Goal: Task Accomplishment & Management: Use online tool/utility

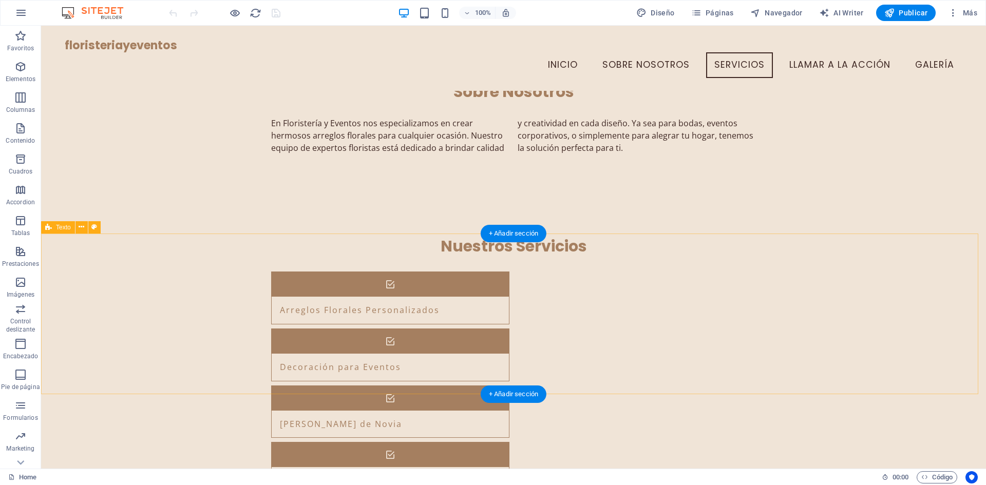
scroll to position [613, 0]
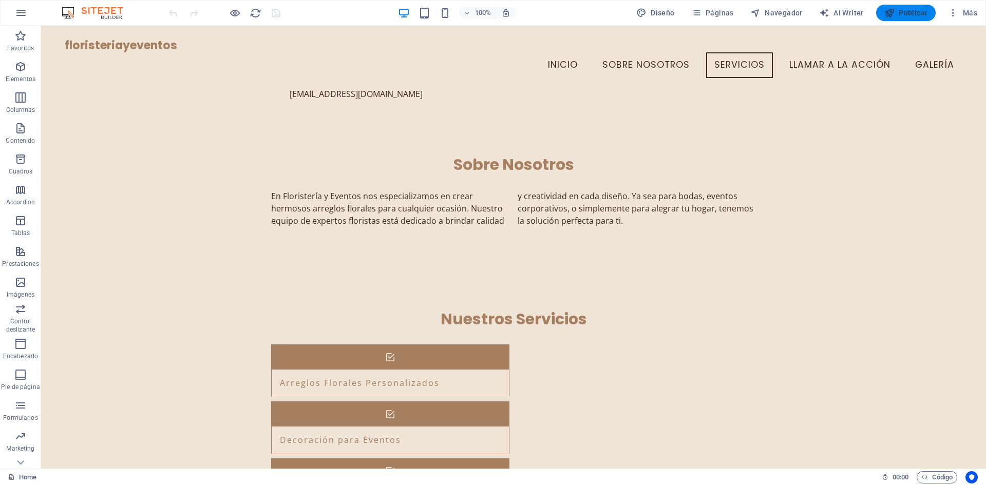
click at [914, 11] on span "Publicar" at bounding box center [906, 13] width 44 height 10
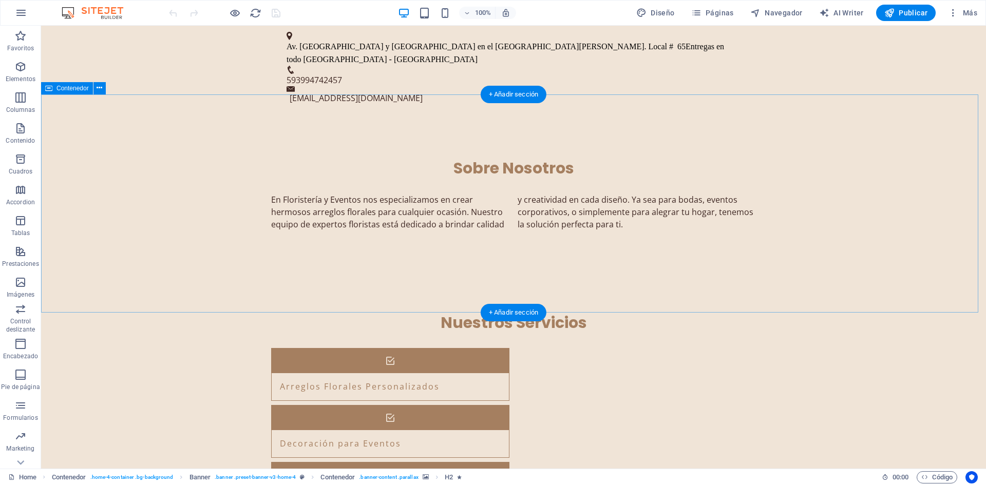
scroll to position [770, 0]
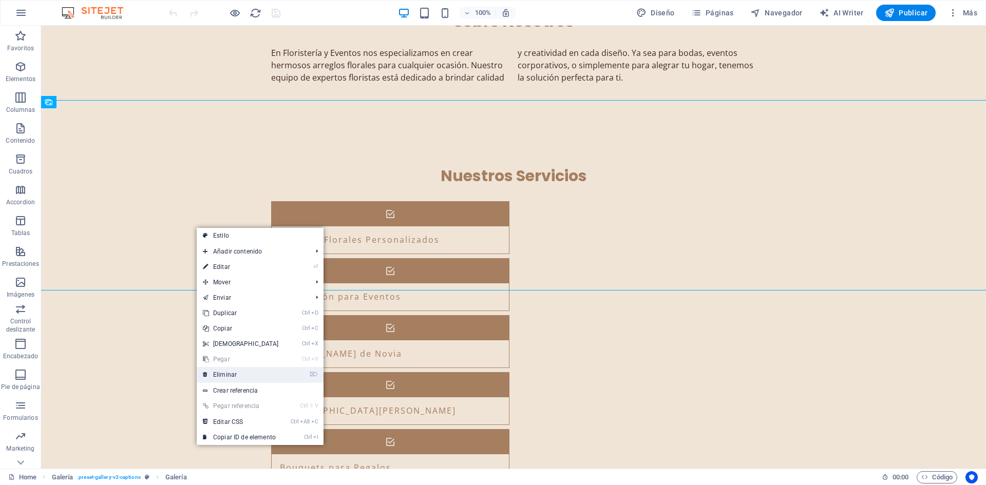
click at [248, 371] on link "⌦ Eliminar" at bounding box center [241, 374] width 88 height 15
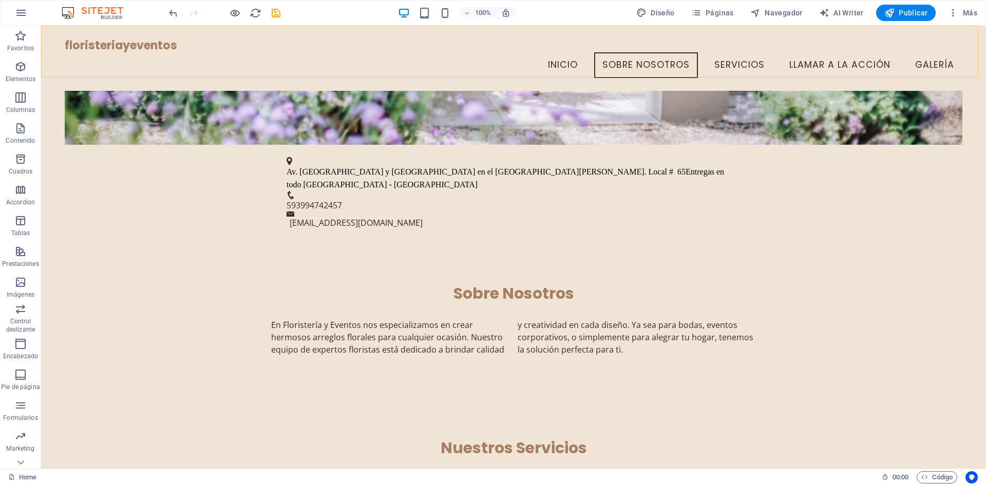
scroll to position [411, 0]
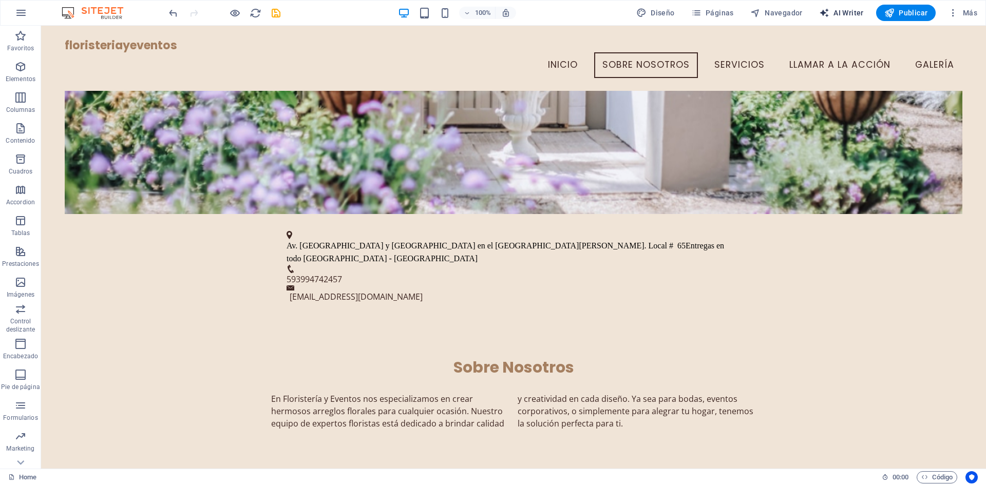
click at [831, 11] on span "AI Writer" at bounding box center [841, 13] width 45 height 10
select select "English"
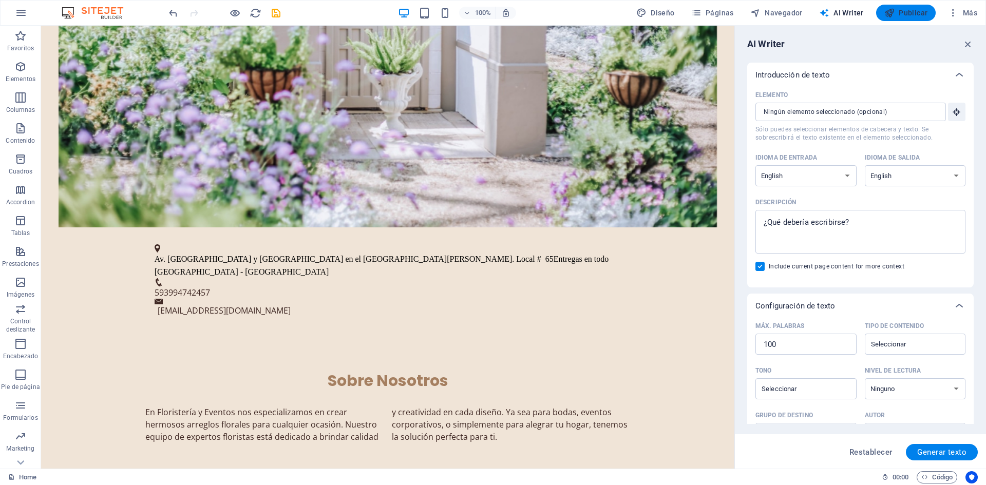
click at [888, 9] on icon "button" at bounding box center [889, 13] width 10 height 10
checkbox input "false"
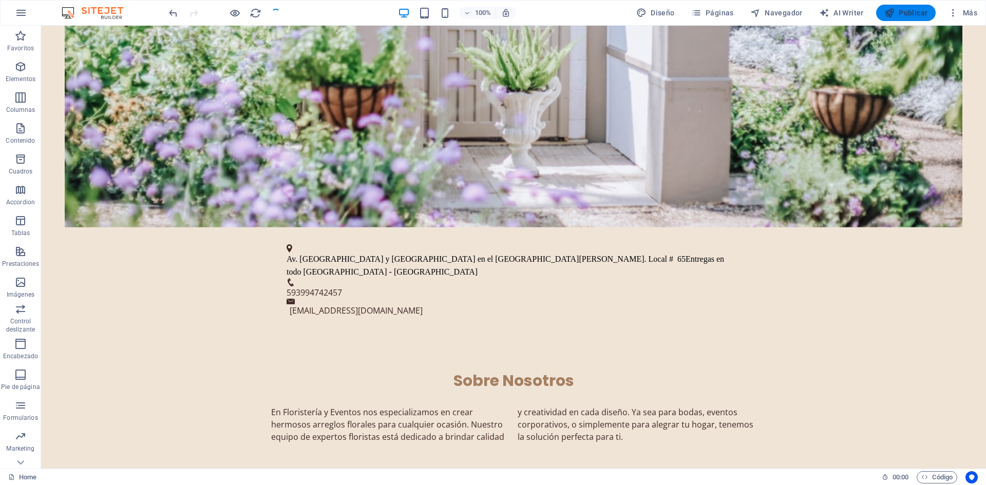
click at [888, 9] on icon "button" at bounding box center [889, 13] width 10 height 10
